Goal: Check status: Check status

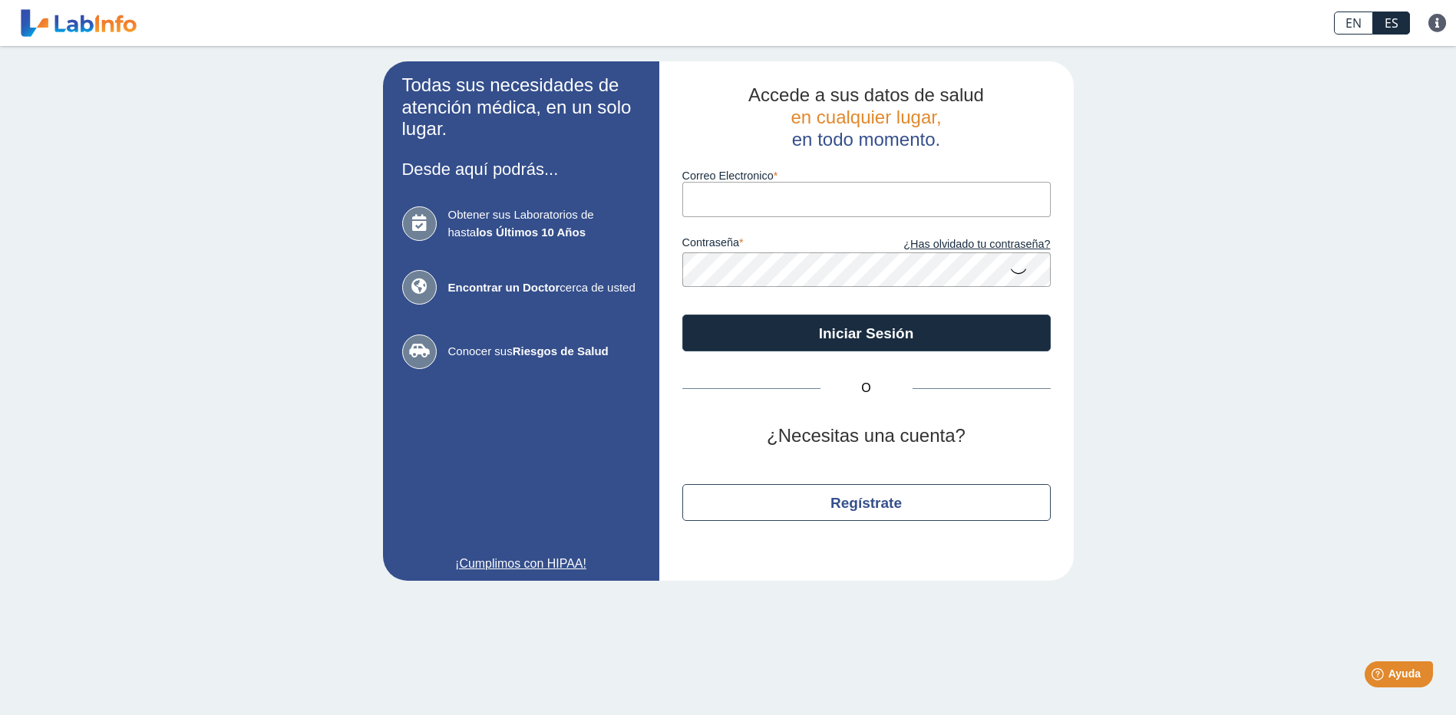
click at [747, 206] on input "Correo Electronico" at bounding box center [866, 199] width 368 height 35
type input "[EMAIL_ADDRESS][DOMAIN_NAME]"
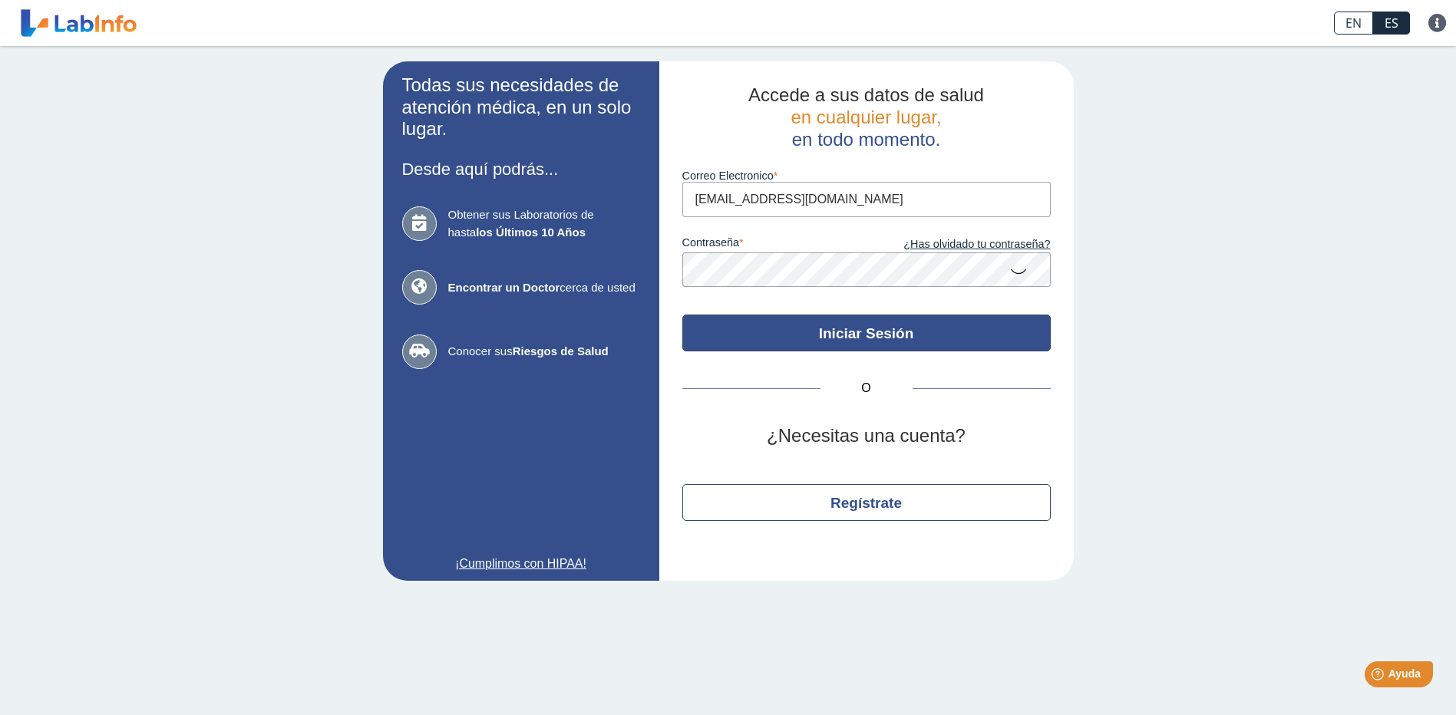
click at [912, 336] on button "Iniciar Sesión" at bounding box center [866, 333] width 368 height 37
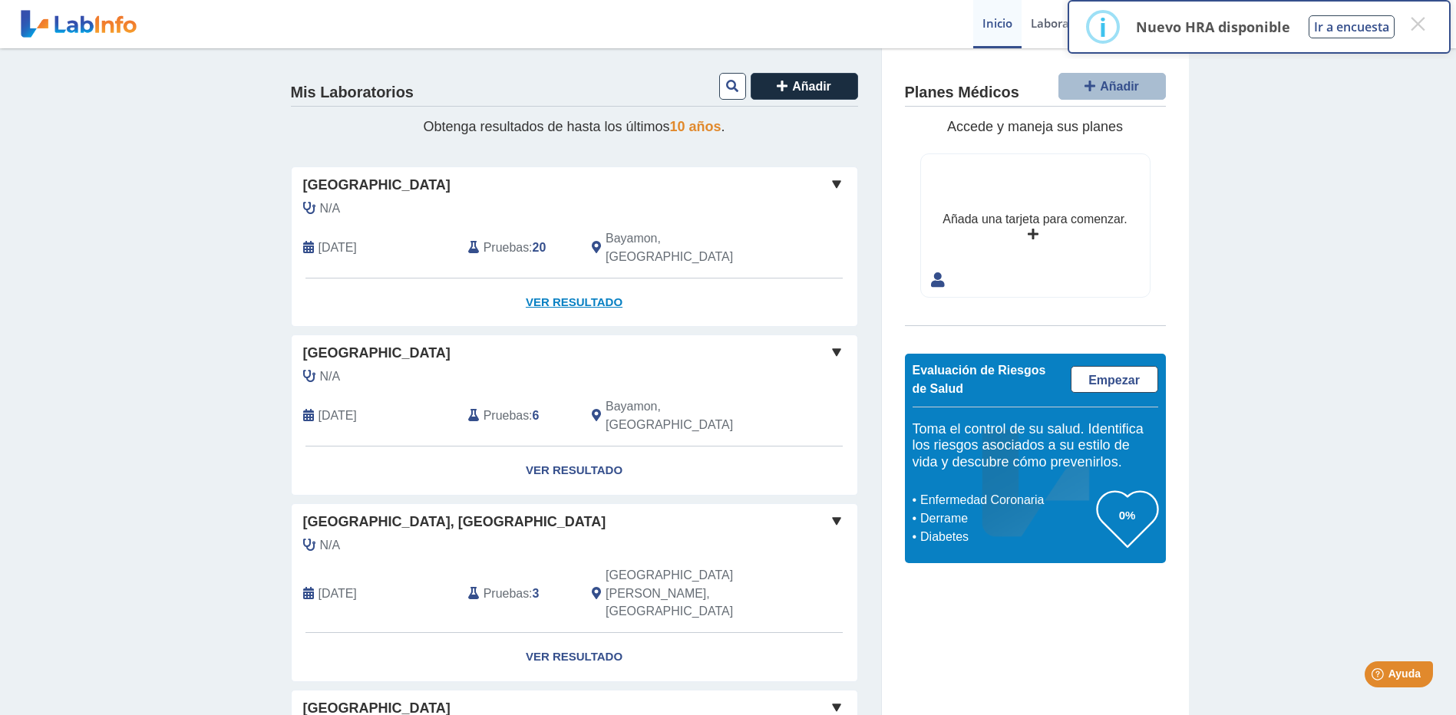
click at [546, 283] on link "Ver Resultado" at bounding box center [575, 303] width 566 height 48
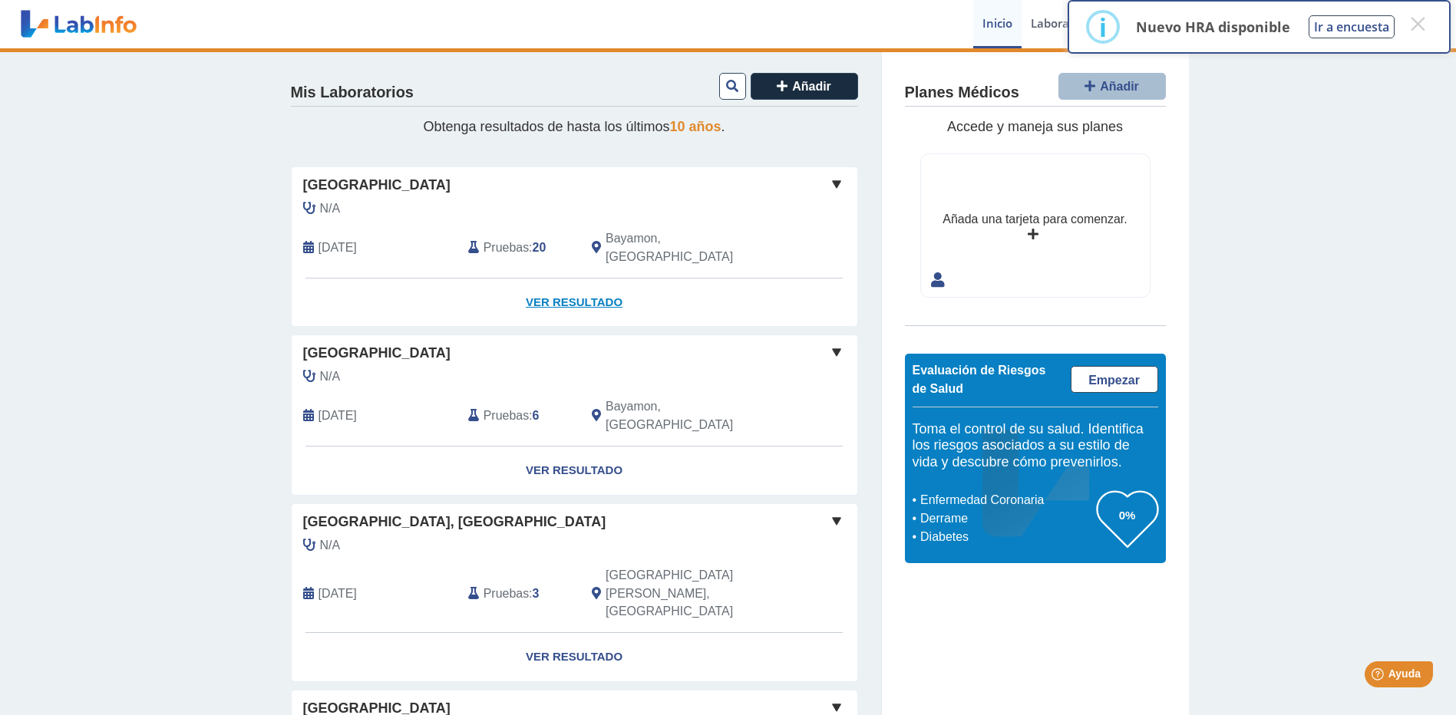
click at [586, 282] on link "Ver Resultado" at bounding box center [575, 303] width 566 height 48
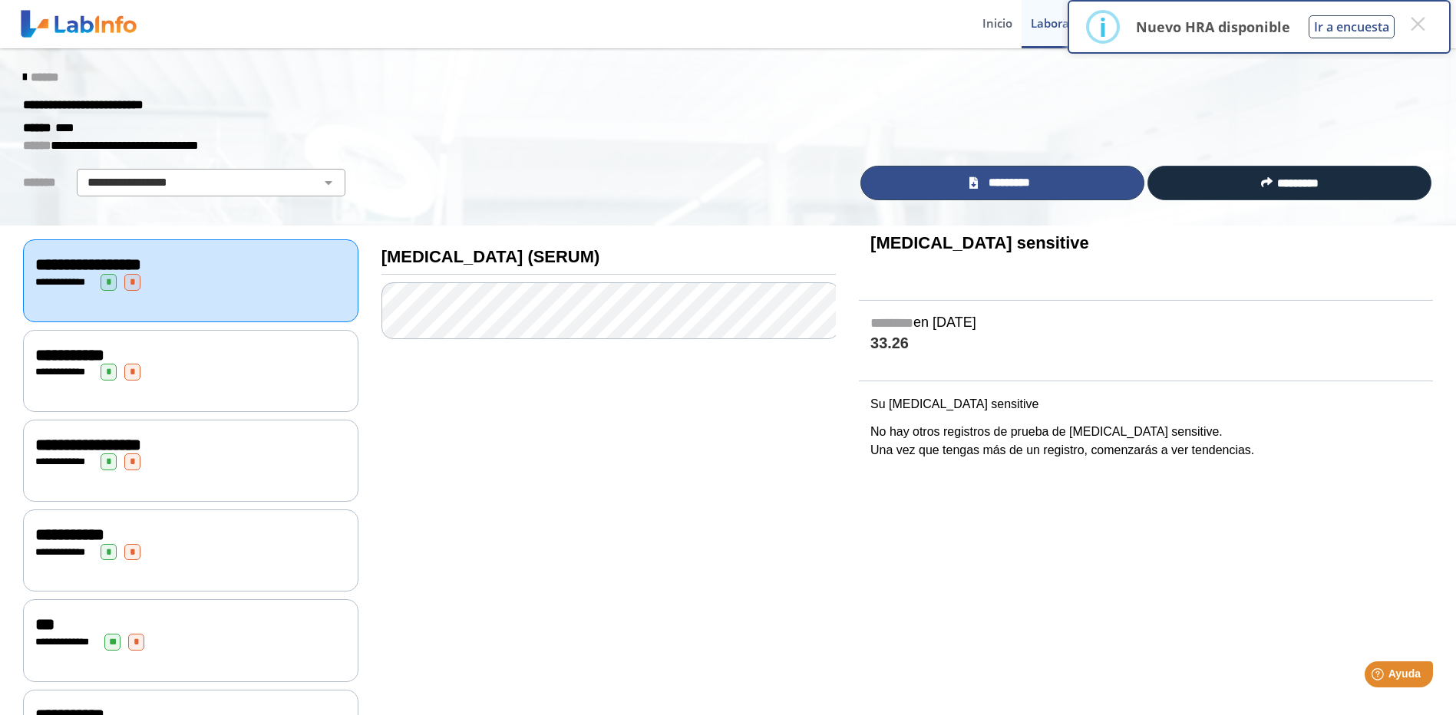
click at [1020, 184] on span "*********" at bounding box center [1008, 183] width 53 height 18
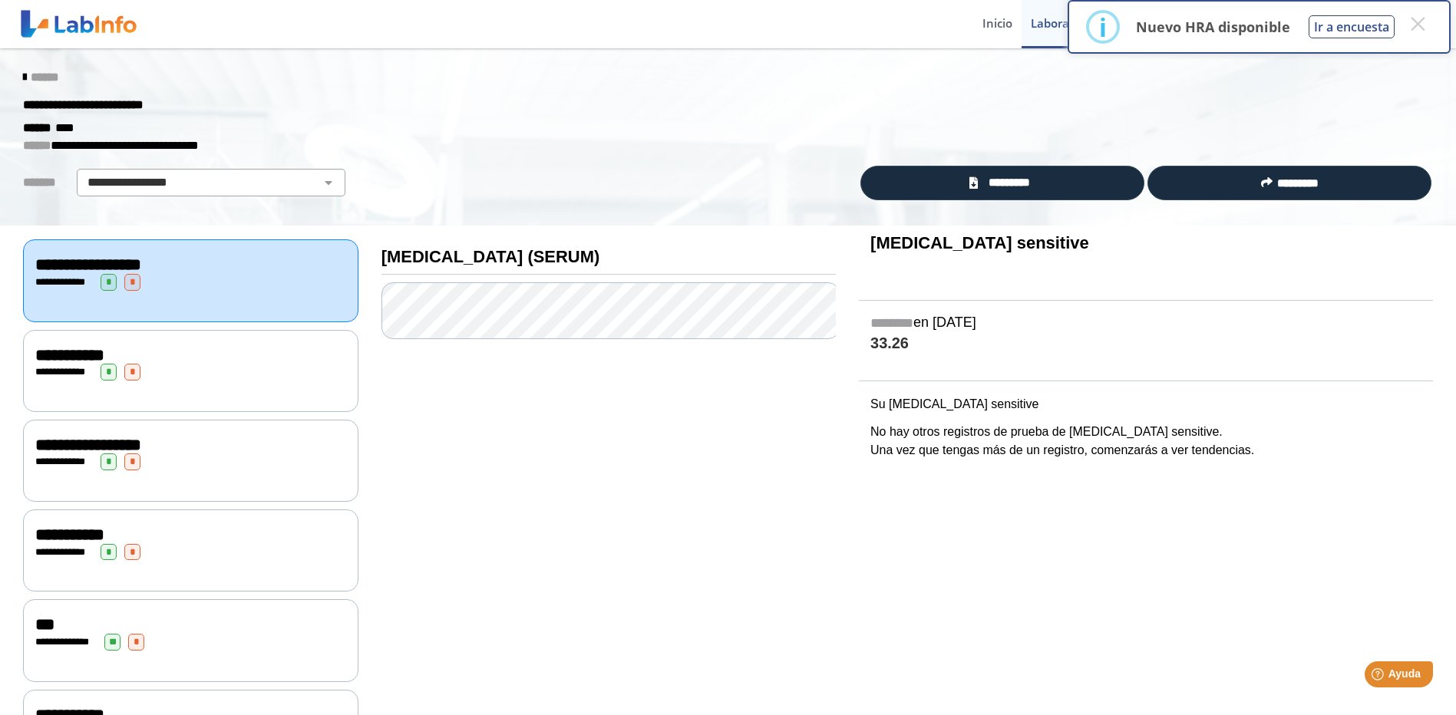
click at [23, 78] on icon at bounding box center [24, 77] width 3 height 12
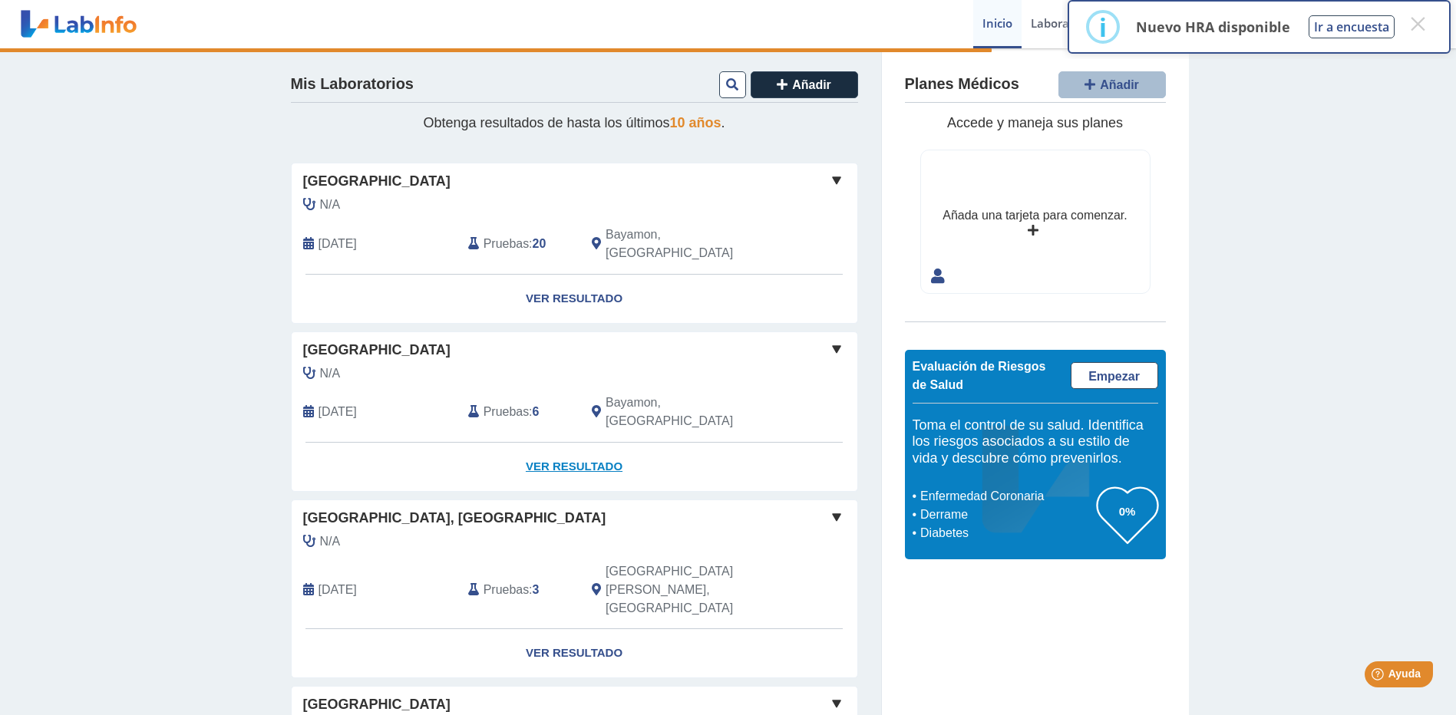
click at [557, 443] on link "Ver Resultado" at bounding box center [575, 467] width 566 height 48
click at [586, 443] on link "Ver Resultado" at bounding box center [575, 467] width 566 height 48
click at [1420, 21] on button "×" at bounding box center [1417, 24] width 28 height 28
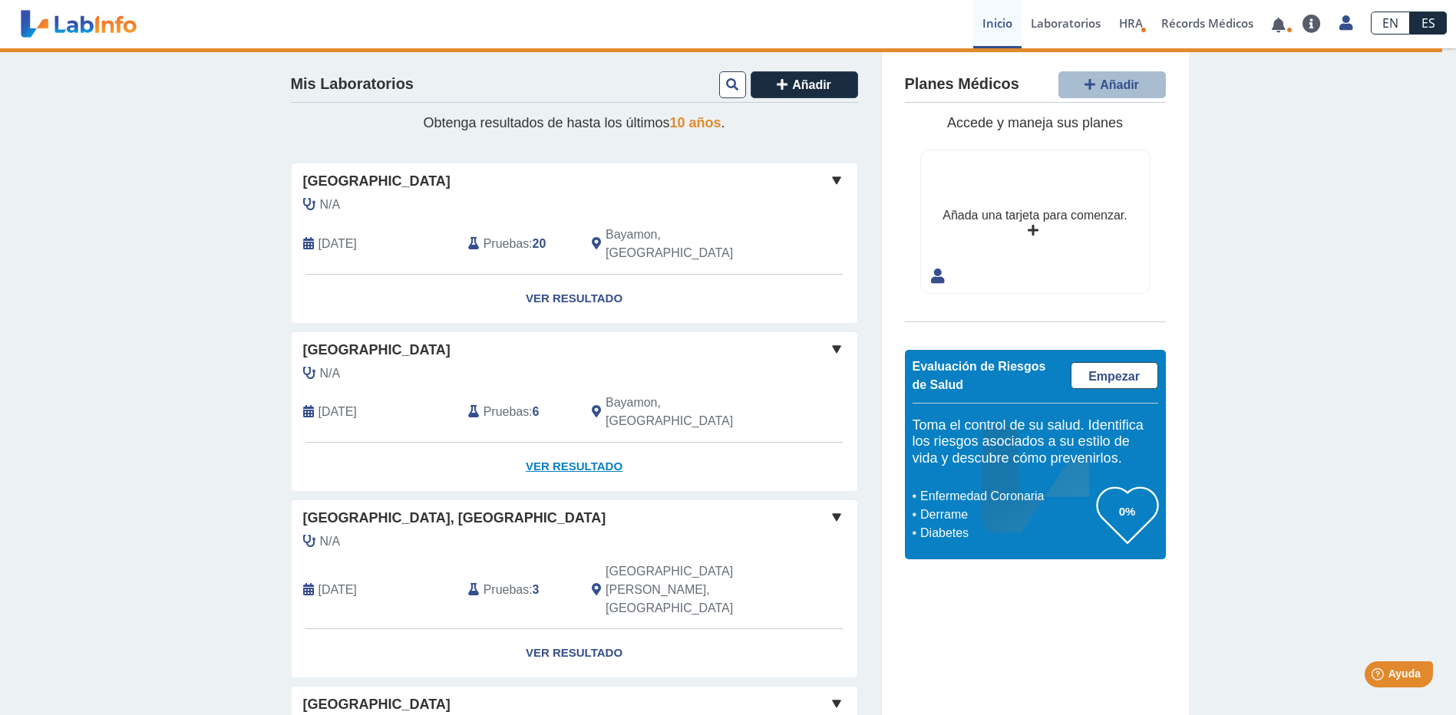
click at [569, 443] on link "Ver Resultado" at bounding box center [575, 467] width 566 height 48
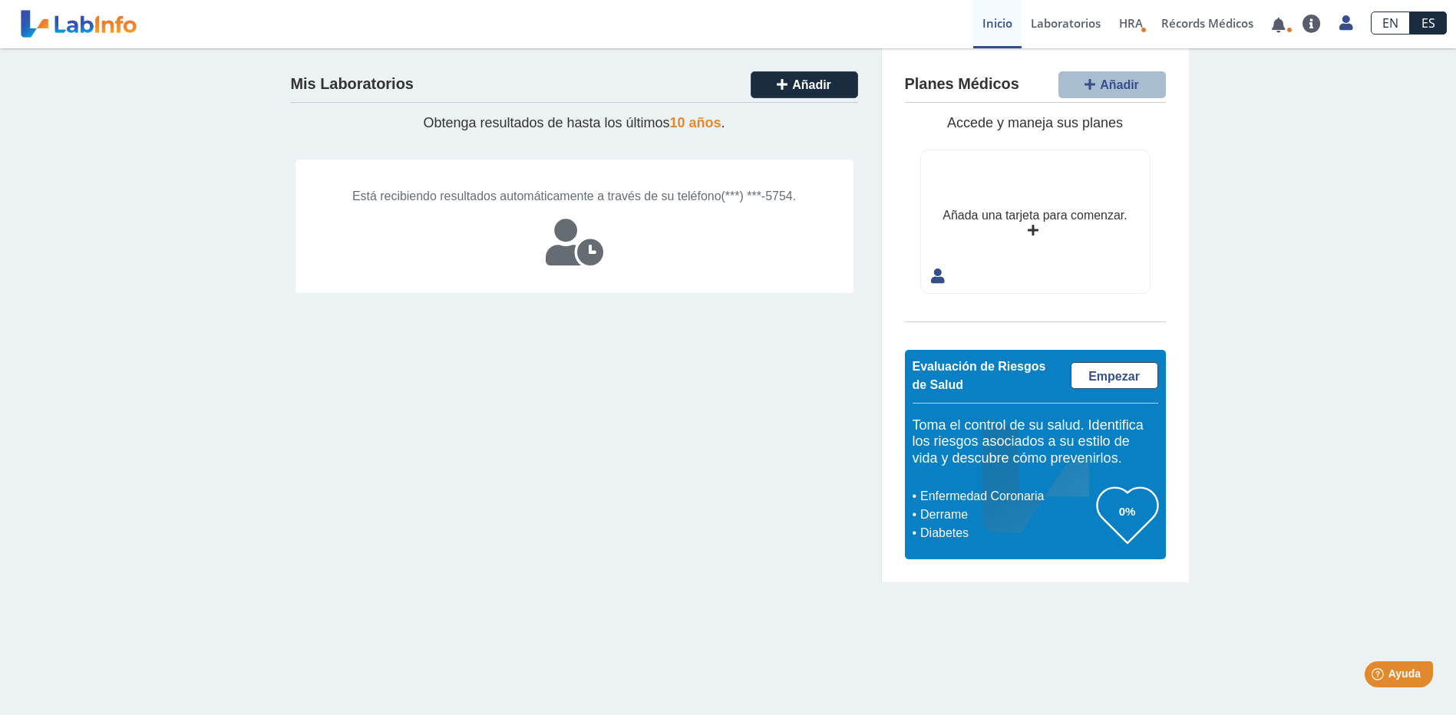
click at [568, 318] on span "SUBIR" at bounding box center [575, 311] width 38 height 13
